Goal: Task Accomplishment & Management: Use online tool/utility

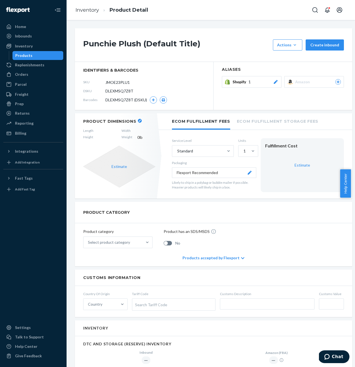
click at [117, 91] on span "DLEXMSQ7Z8T" at bounding box center [119, 91] width 28 height 6
copy span "DLEXMSQ7Z8T"
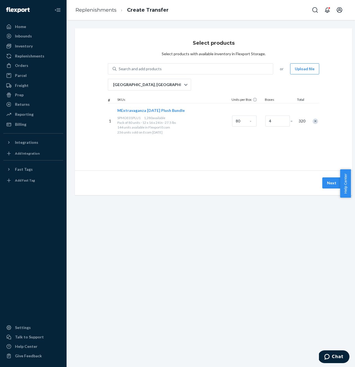
click at [153, 110] on span "MExtravaganza [DATE] Plush Bundle" at bounding box center [150, 110] width 67 height 5
click at [326, 183] on button "Next" at bounding box center [331, 182] width 19 height 11
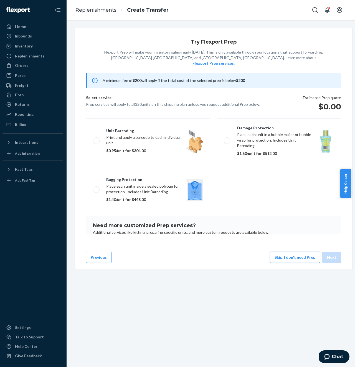
click at [296, 263] on button "Skip, I don't need Prep" at bounding box center [295, 257] width 50 height 11
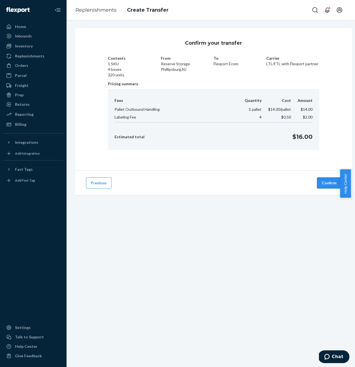
click at [325, 183] on button "Confirm" at bounding box center [329, 182] width 24 height 11
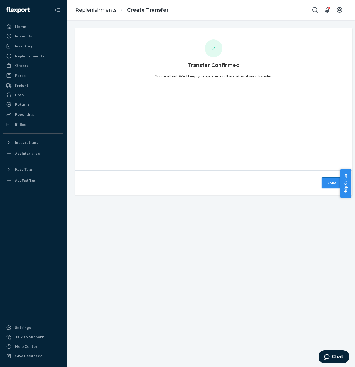
click at [326, 185] on button "Done" at bounding box center [331, 182] width 19 height 11
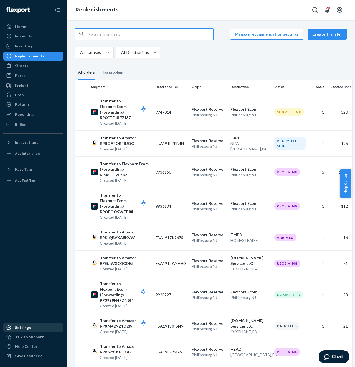
click at [28, 327] on div "Settings" at bounding box center [23, 328] width 16 height 6
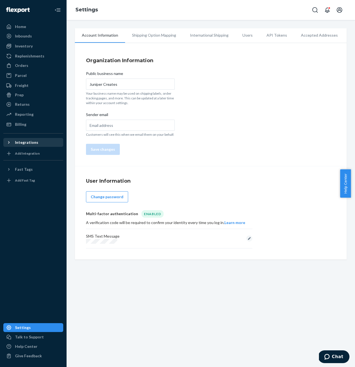
click at [27, 140] on div "Integrations" at bounding box center [26, 143] width 23 height 6
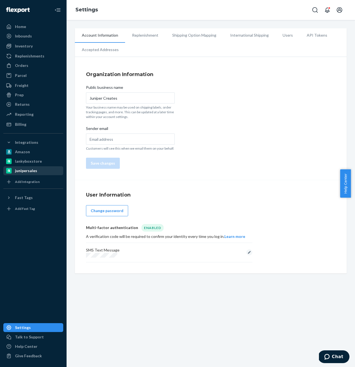
click at [38, 168] on div "junipersales" at bounding box center [33, 171] width 59 height 8
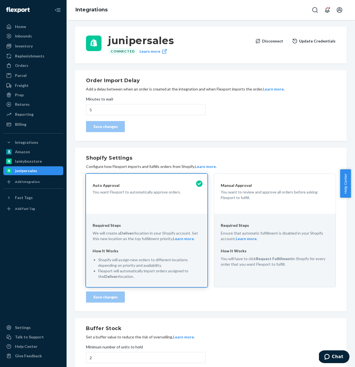
scroll to position [52, 0]
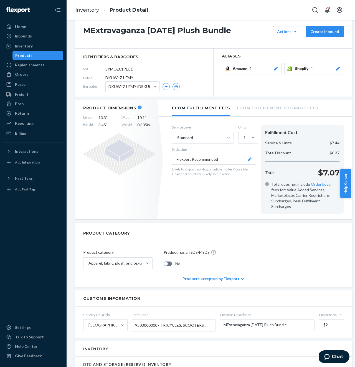
scroll to position [17, 0]
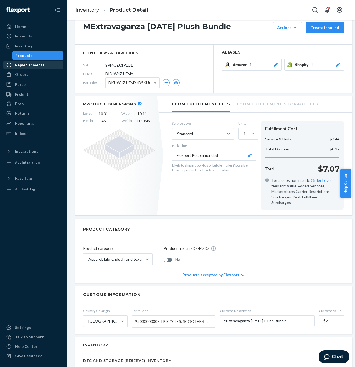
click at [35, 63] on div "Replenishments" at bounding box center [29, 65] width 29 height 6
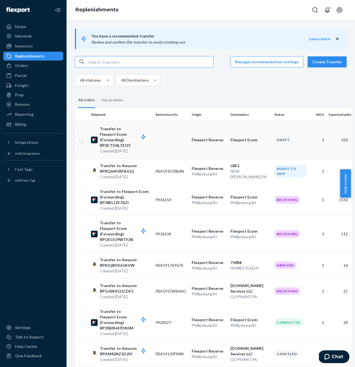
click at [157, 137] on td at bounding box center [171, 139] width 36 height 37
